Goal: Task Accomplishment & Management: Complete application form

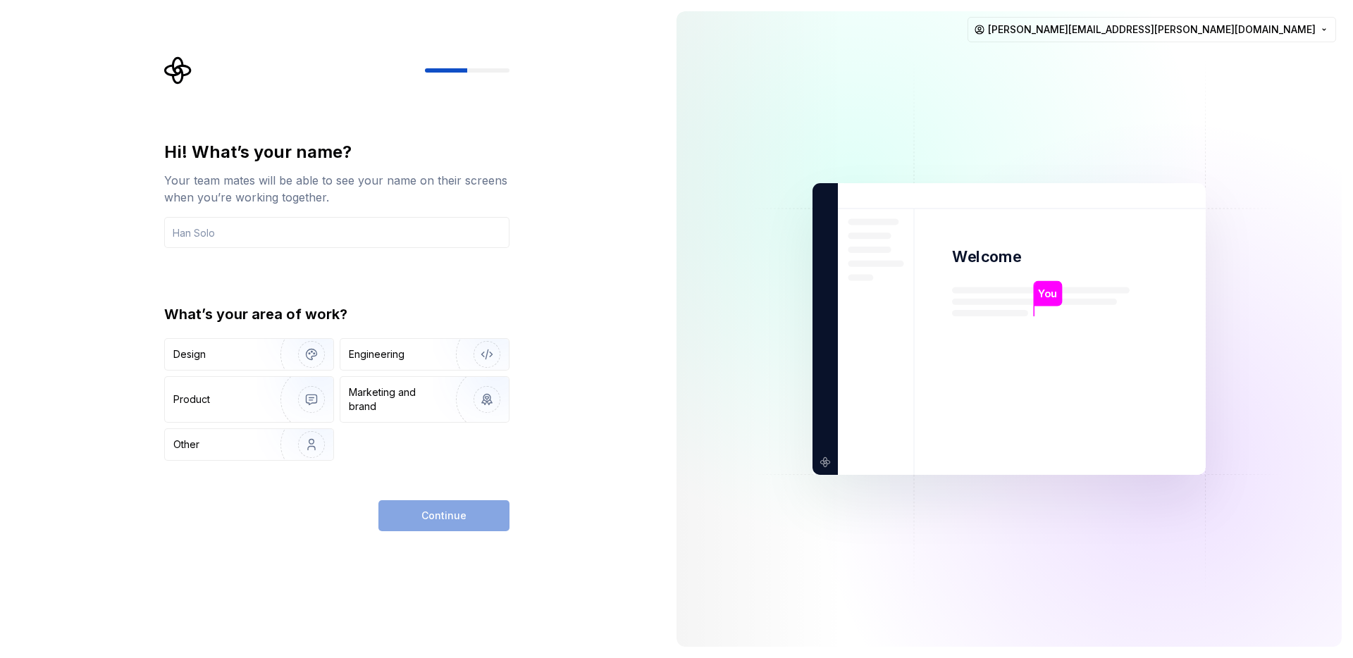
click at [375, 249] on div "Hi! What’s your name? Your team mates will be able to see your name on their sc…" at bounding box center [336, 301] width 345 height 320
click at [381, 235] on input "text" at bounding box center [336, 232] width 345 height 31
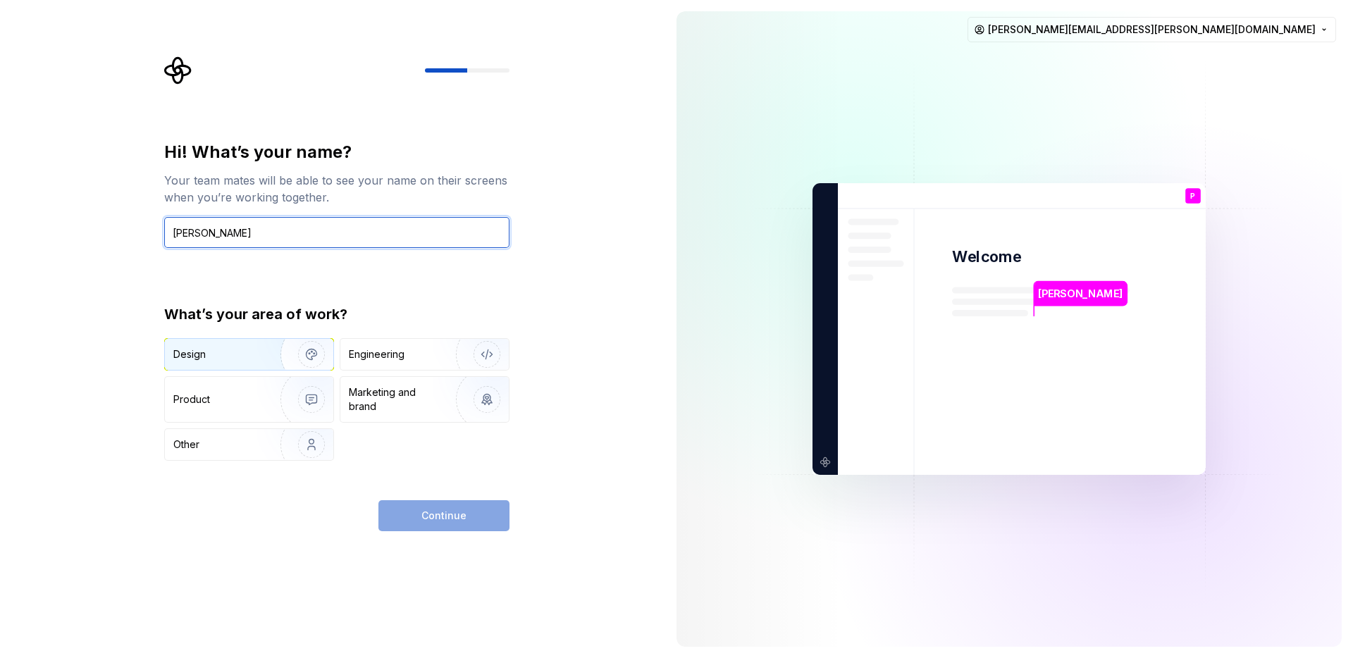
type input "Paula"
click at [199, 348] on div "Design" at bounding box center [189, 354] width 32 height 14
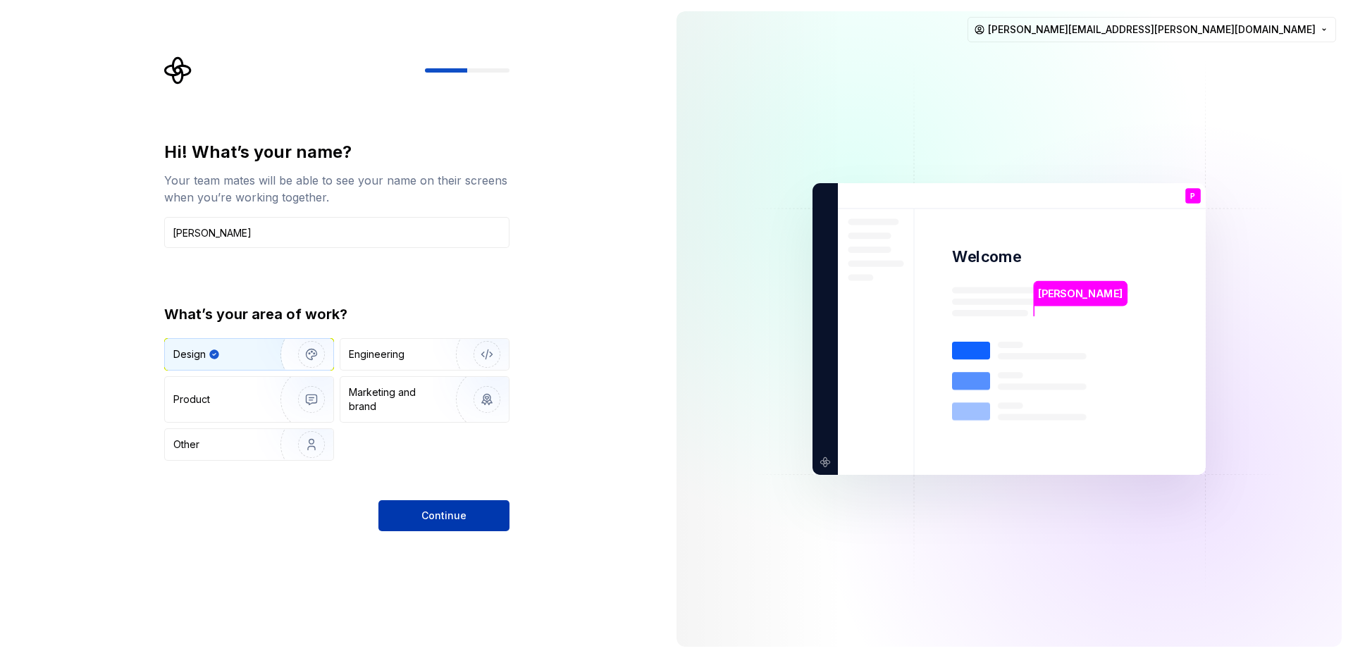
click at [467, 517] on button "Continue" at bounding box center [443, 515] width 131 height 31
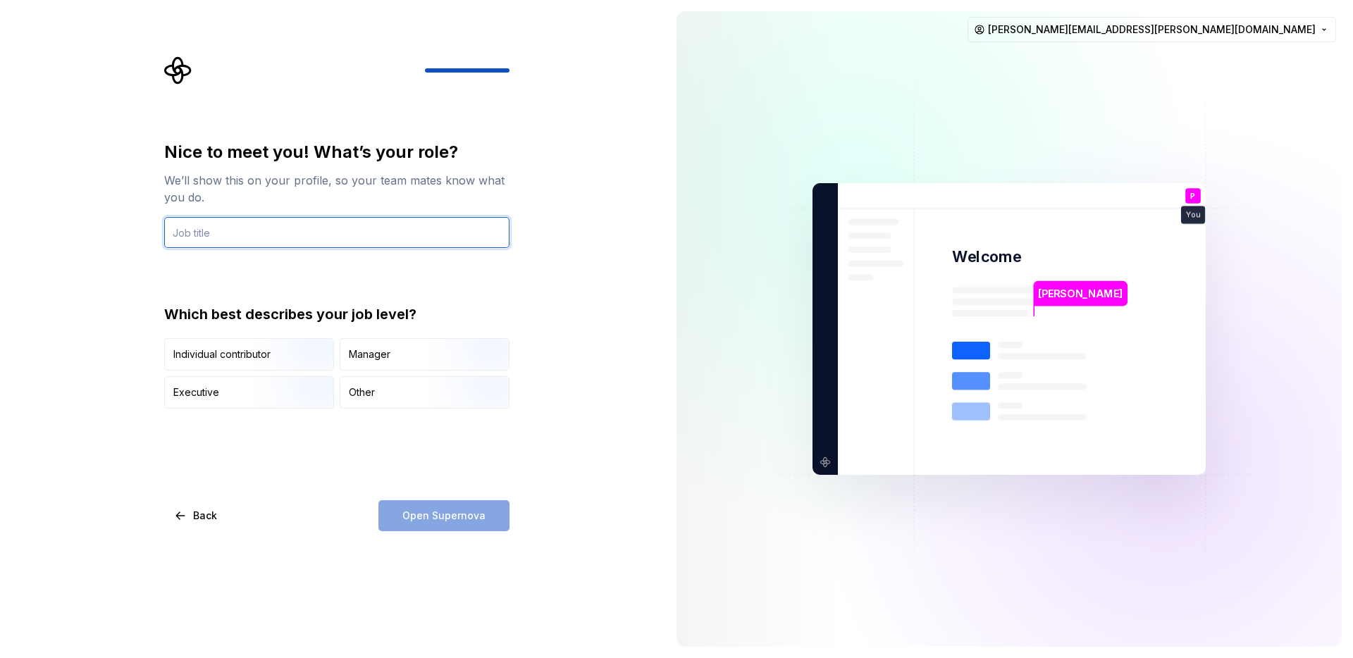
click at [327, 234] on input "text" at bounding box center [336, 232] width 345 height 31
click at [290, 236] on input "text" at bounding box center [336, 232] width 345 height 31
paste input "D"
click at [290, 236] on input "text" at bounding box center [336, 232] width 345 height 31
type input "Digital Designer"
